Goal: Task Accomplishment & Management: Use online tool/utility

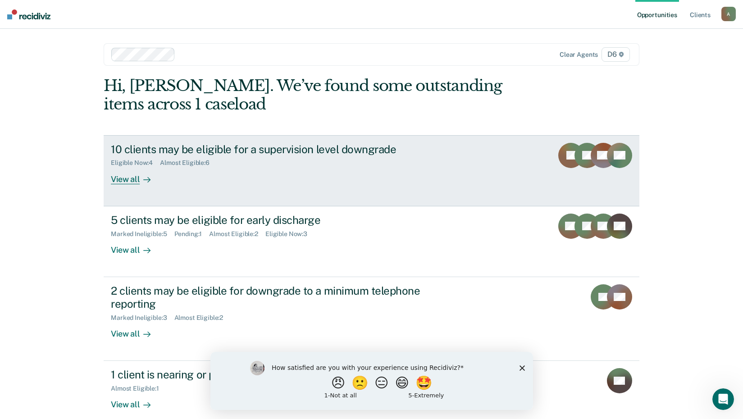
click at [131, 178] on div "View all" at bounding box center [136, 176] width 50 height 18
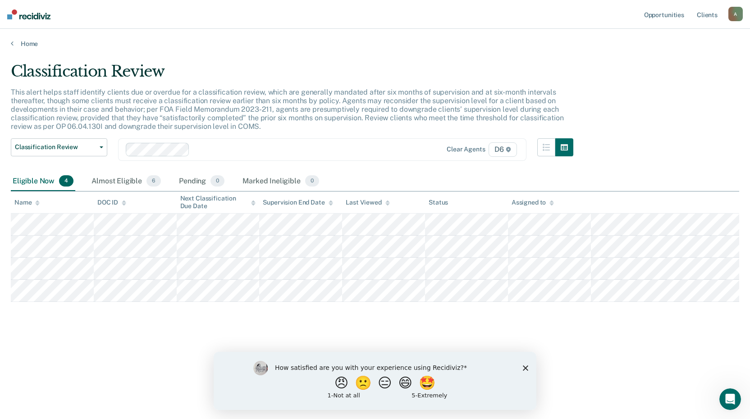
click at [523, 368] on icon "Close survey" at bounding box center [525, 367] width 5 height 5
